Goal: Information Seeking & Learning: Find specific page/section

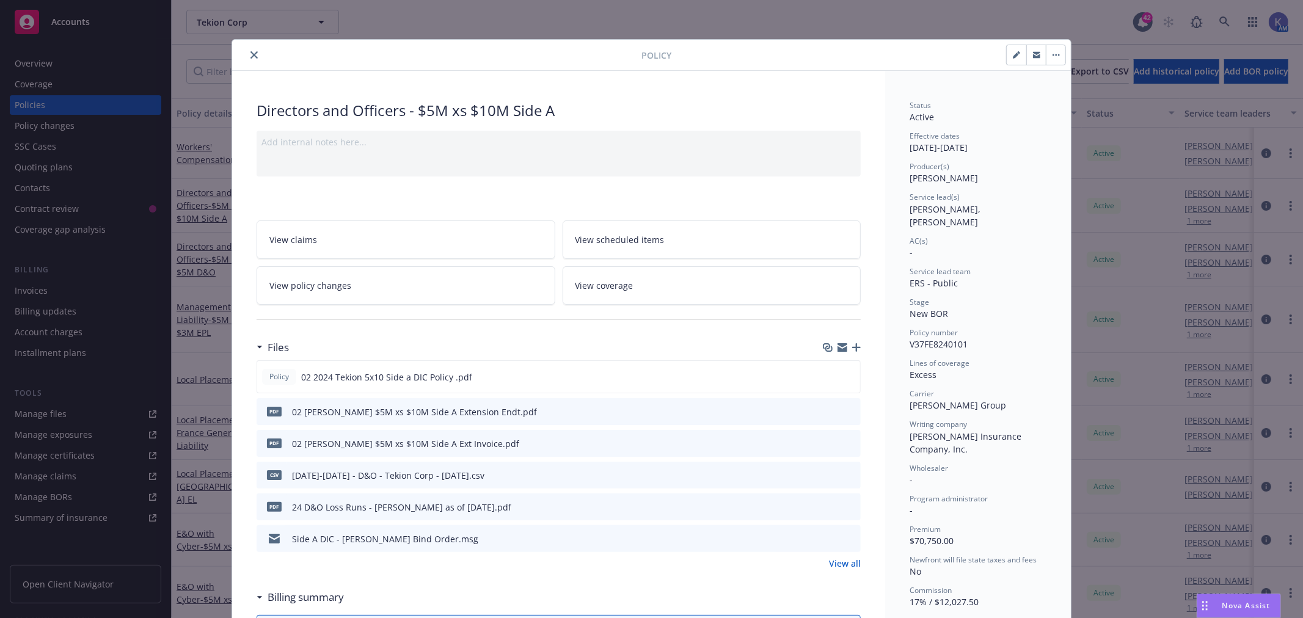
click at [252, 55] on button "close" at bounding box center [254, 55] width 15 height 15
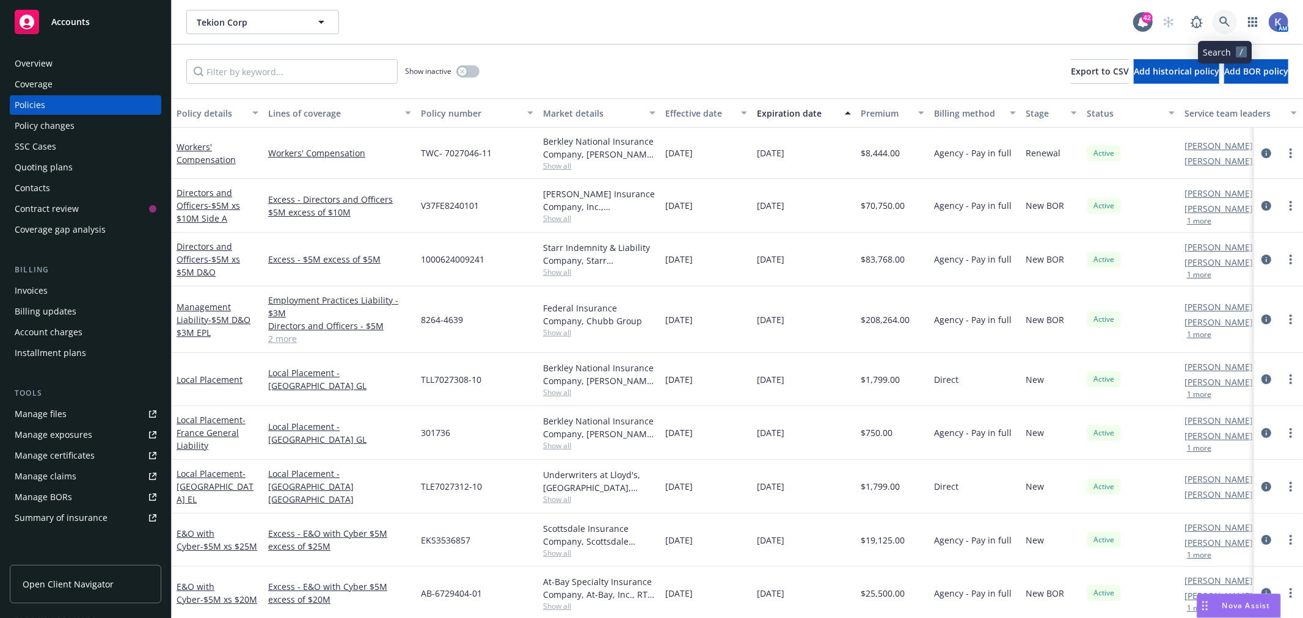
click at [856, 20] on icon at bounding box center [1224, 21] width 11 height 11
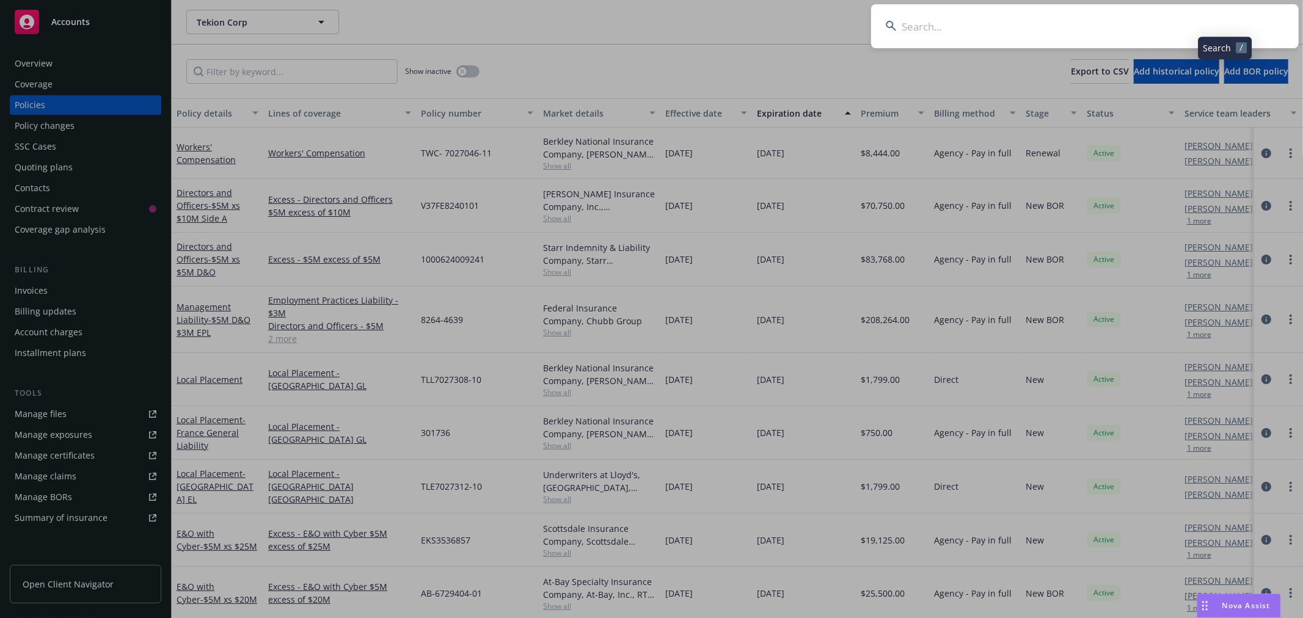
click at [856, 22] on input at bounding box center [1084, 26] width 427 height 44
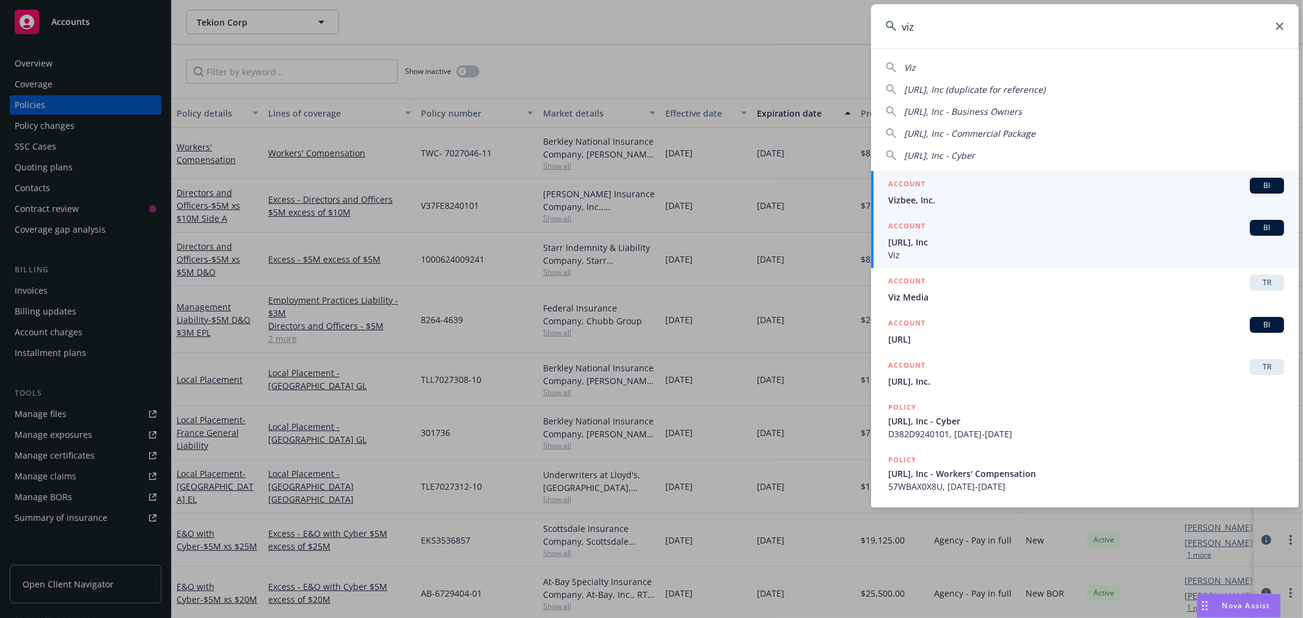
type input "viz"
click at [856, 241] on span "[URL], Inc" at bounding box center [1086, 242] width 396 height 13
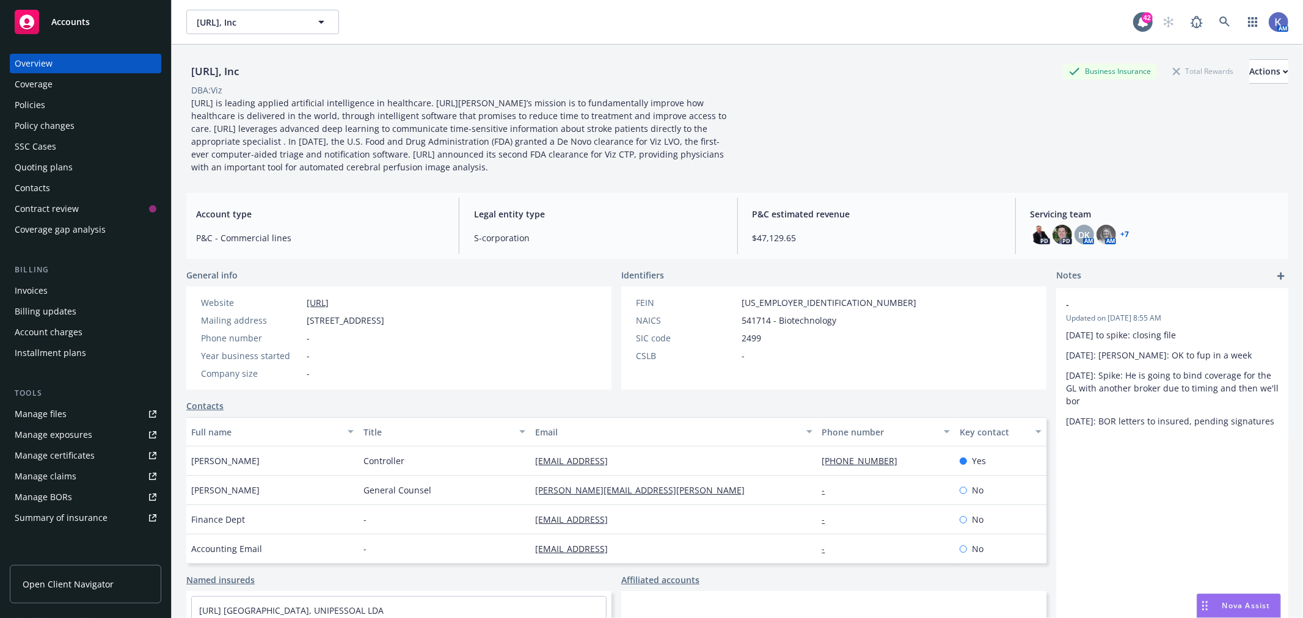
click at [53, 101] on div "Policies" at bounding box center [86, 105] width 142 height 20
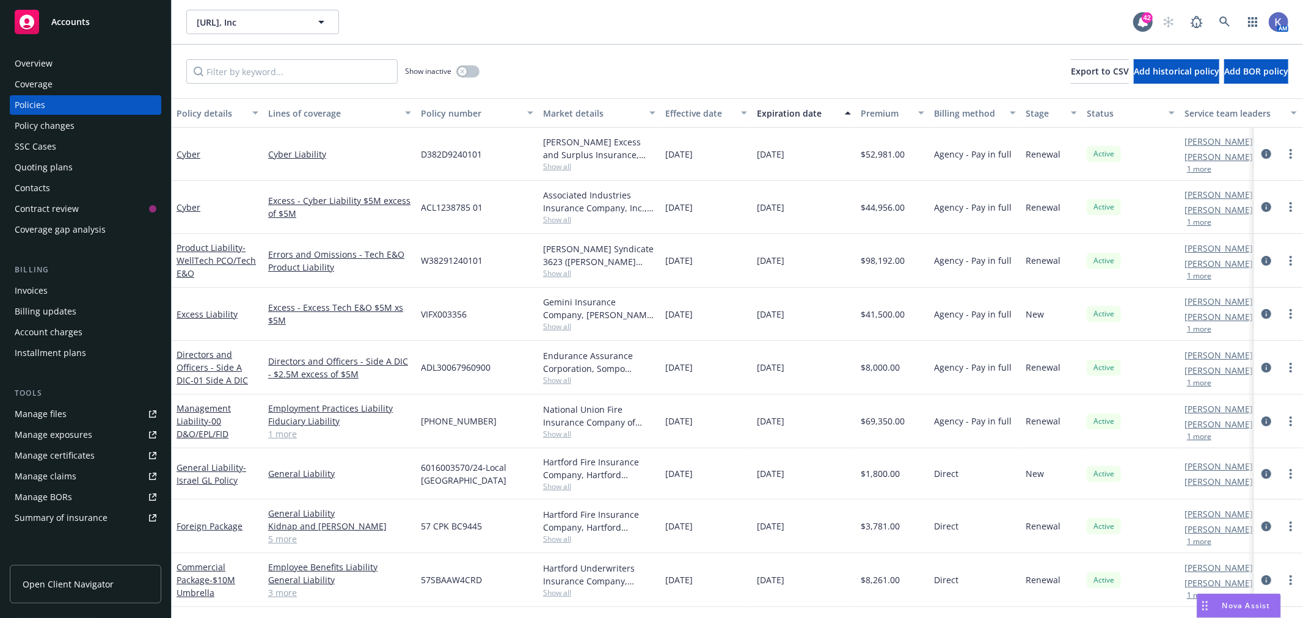
click at [856, 410] on link "[PERSON_NAME]" at bounding box center [1218, 424] width 68 height 13
click at [289, 410] on link "1 more" at bounding box center [339, 433] width 143 height 13
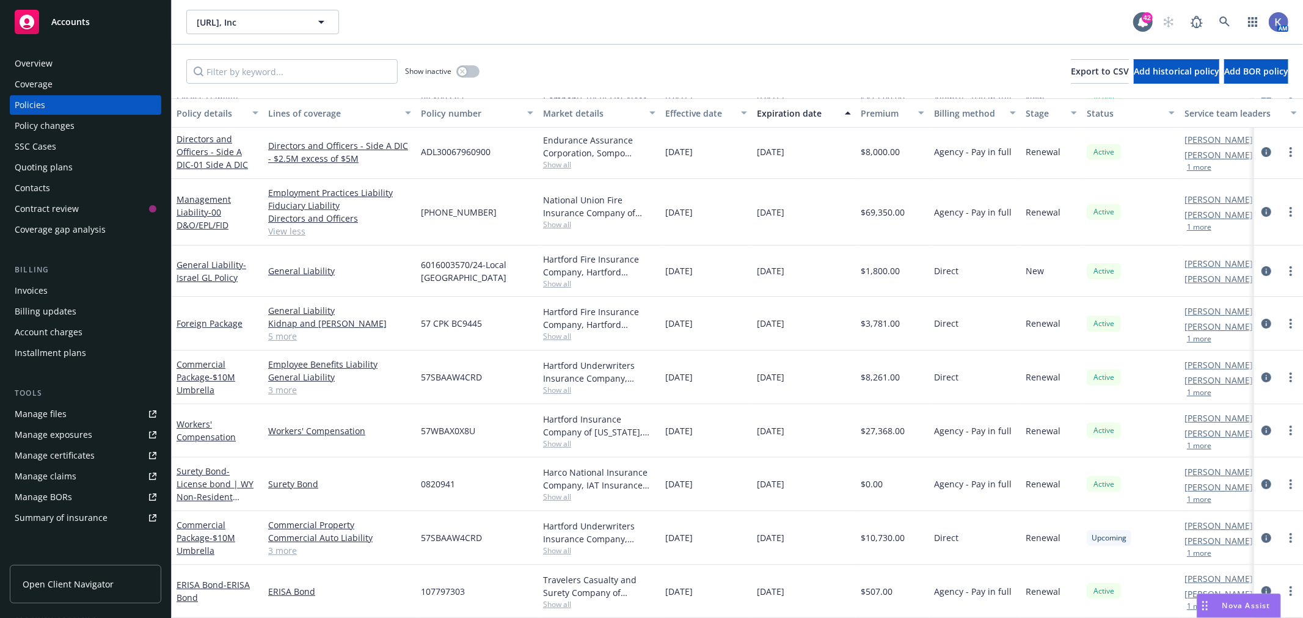
scroll to position [214, 0]
click at [205, 194] on link "Management Liability - 00 D&O/EPL/FID" at bounding box center [203, 212] width 54 height 37
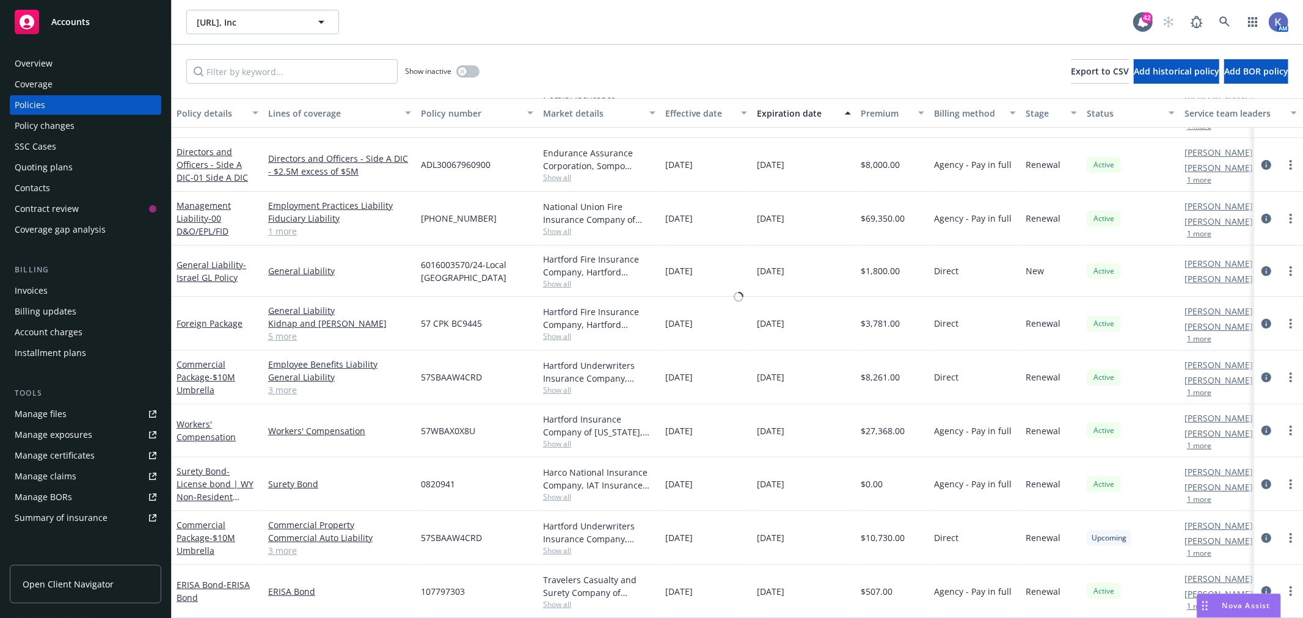
scroll to position [202, 0]
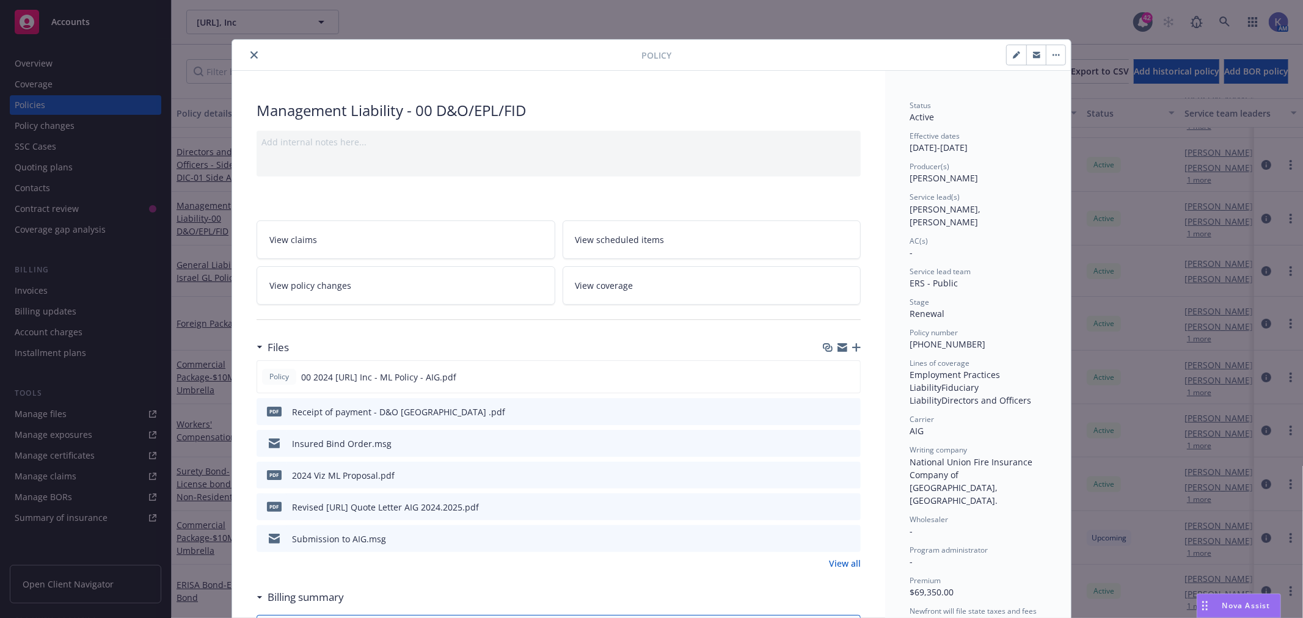
click at [846, 410] on icon "preview file" at bounding box center [848, 442] width 11 height 9
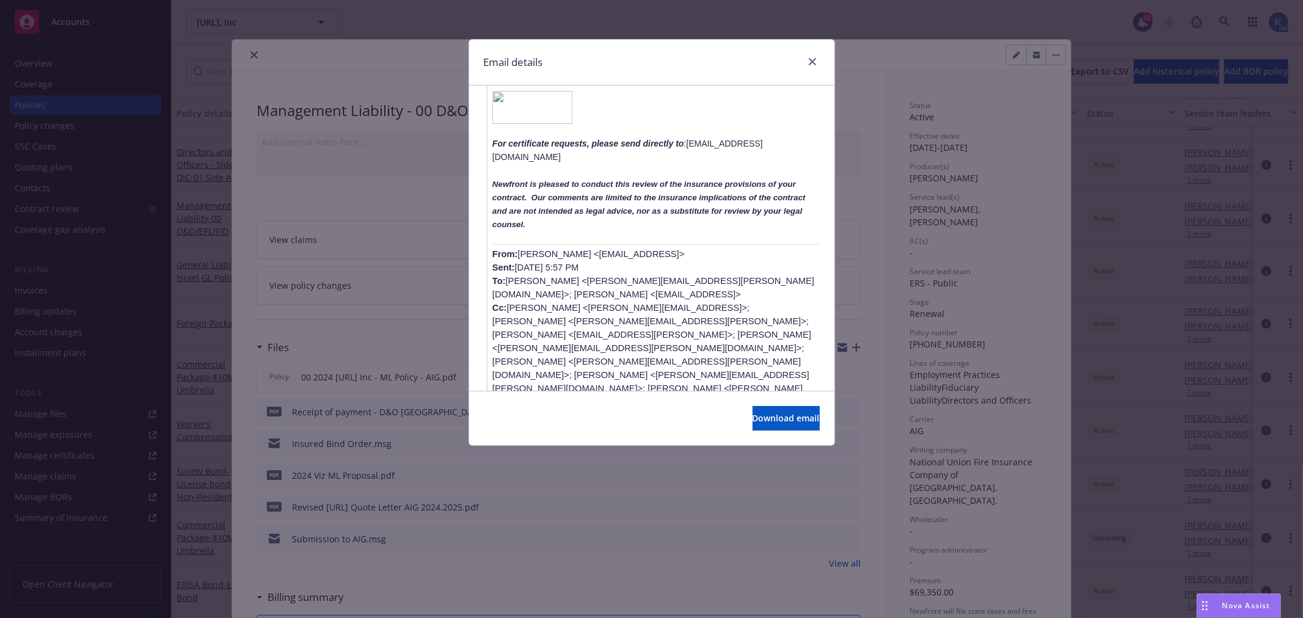
scroll to position [611, 0]
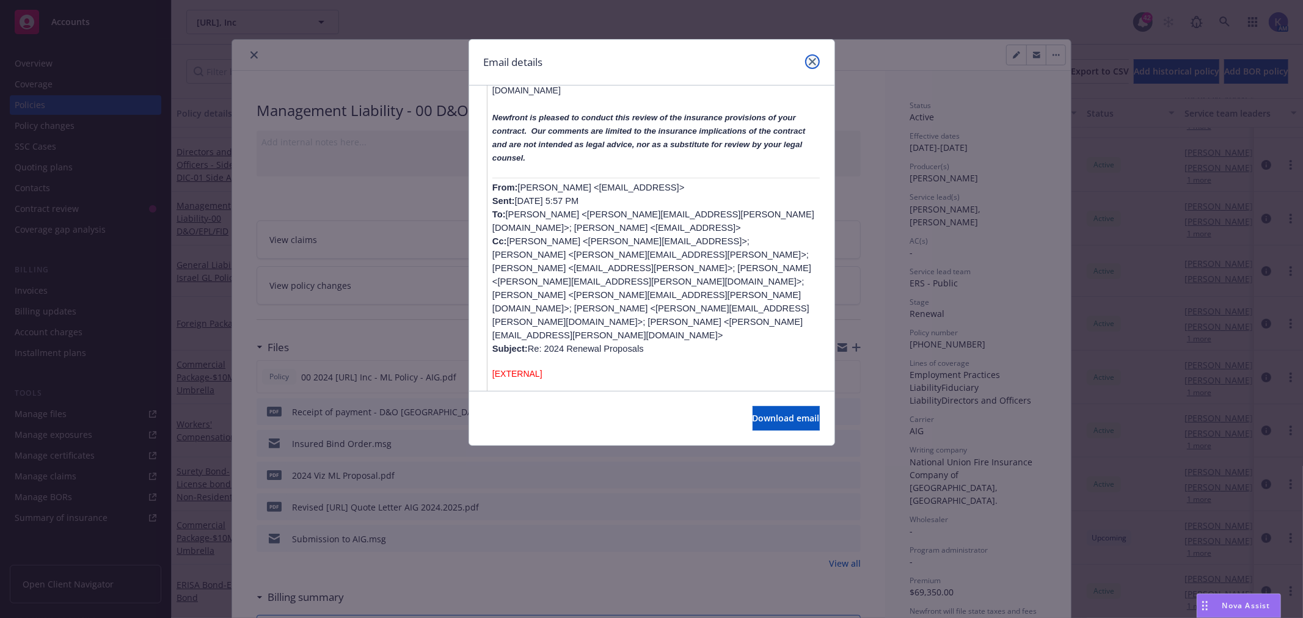
click at [809, 58] on icon "close" at bounding box center [812, 61] width 7 height 7
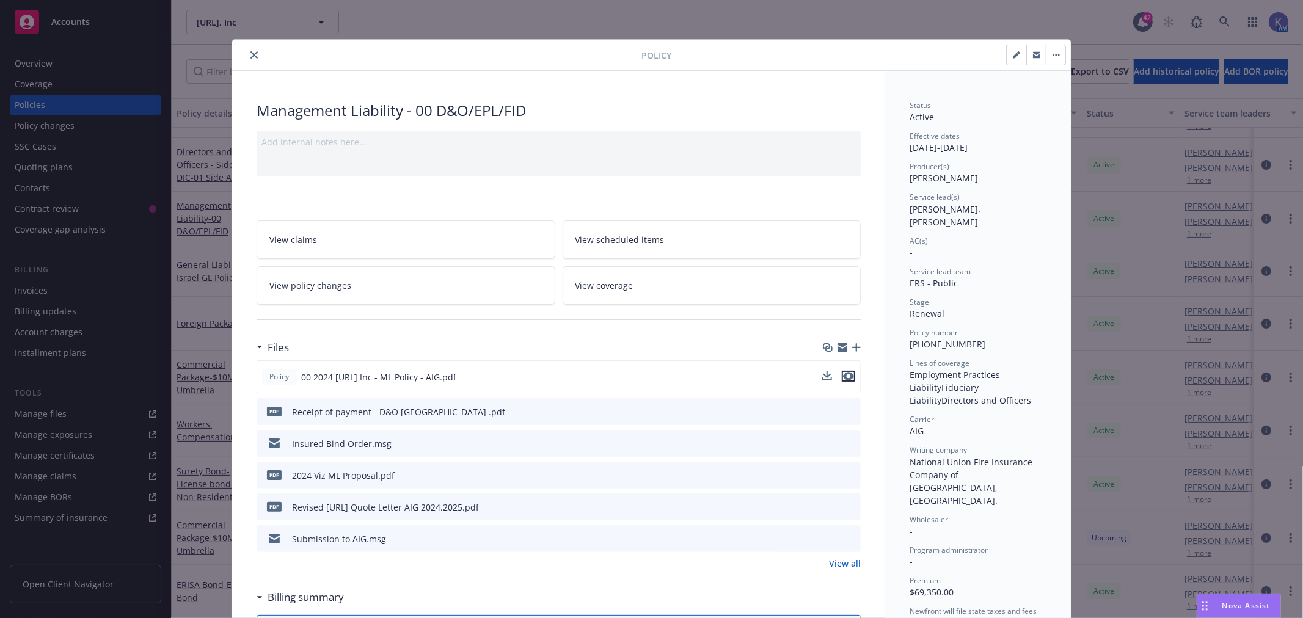
click at [843, 373] on icon "preview file" at bounding box center [848, 376] width 11 height 9
click at [250, 56] on icon "close" at bounding box center [253, 54] width 7 height 7
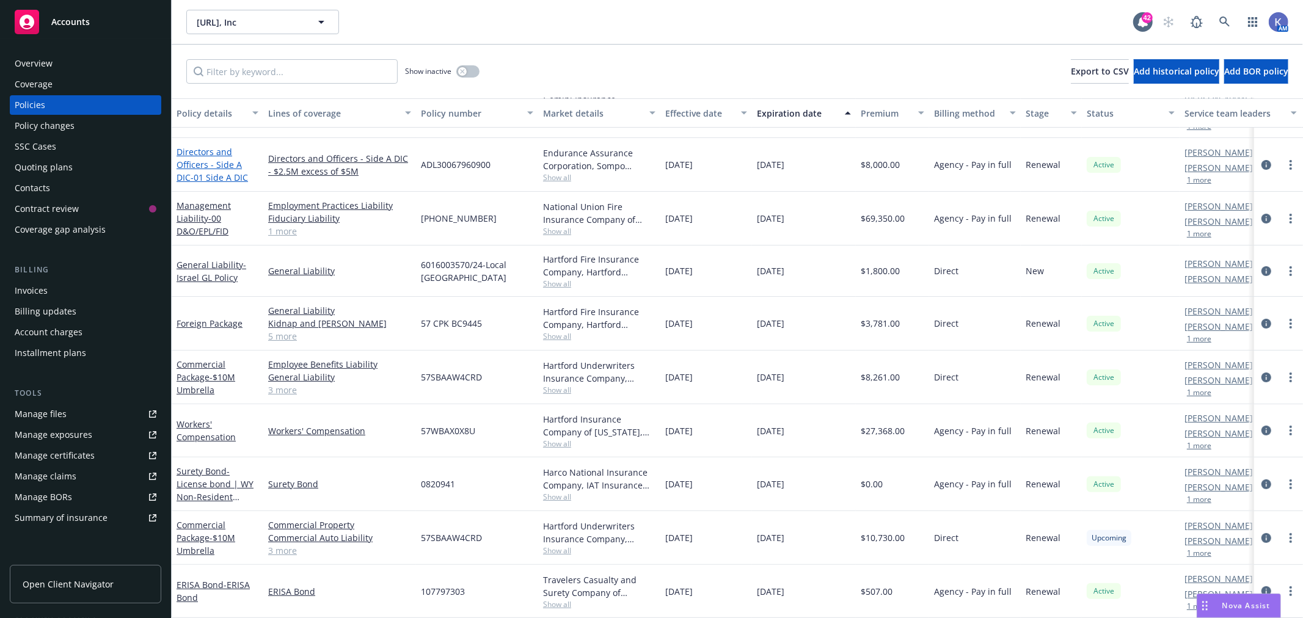
click at [221, 150] on link "Directors and Officers - Side A DIC - 01 Side A DIC" at bounding box center [211, 164] width 71 height 37
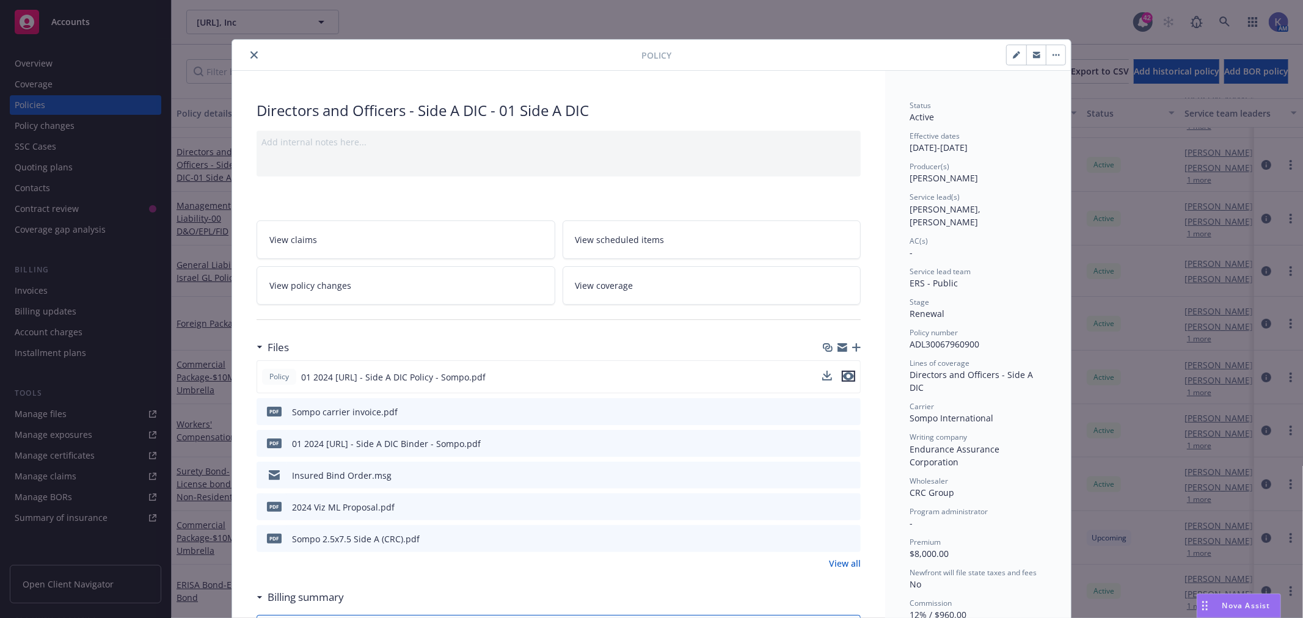
click at [845, 374] on icon "preview file" at bounding box center [848, 376] width 11 height 9
click at [250, 53] on icon "close" at bounding box center [253, 54] width 7 height 7
